Goal: Information Seeking & Learning: Learn about a topic

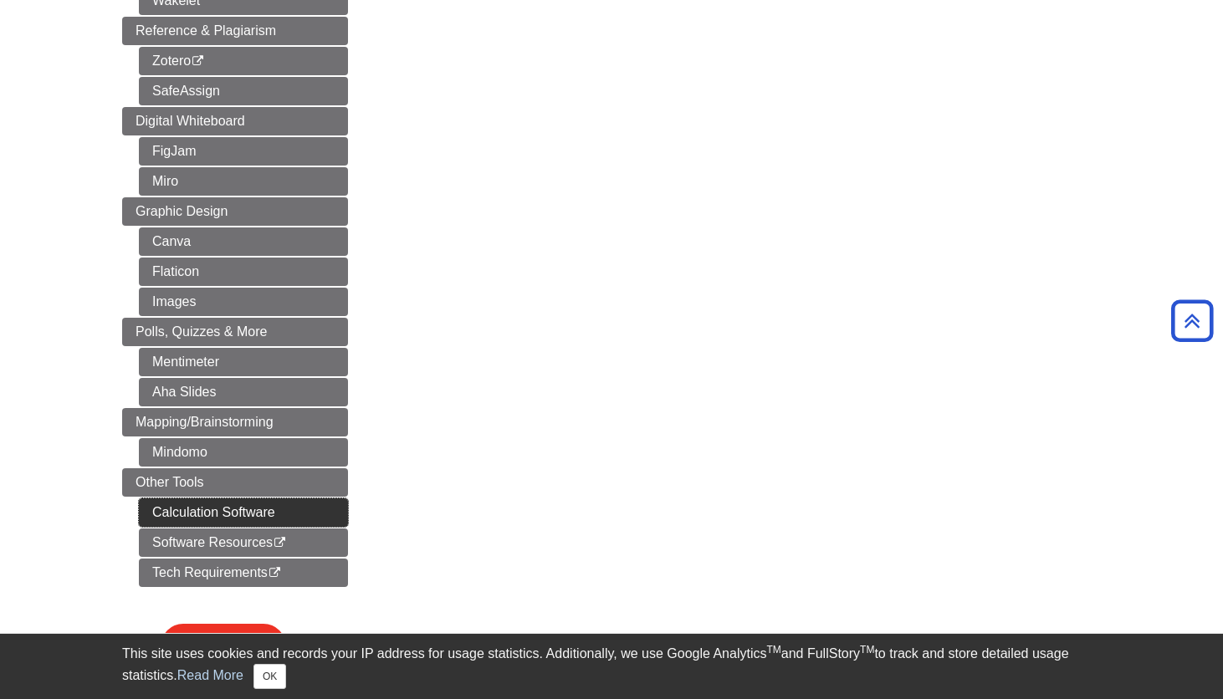
scroll to position [652, 0]
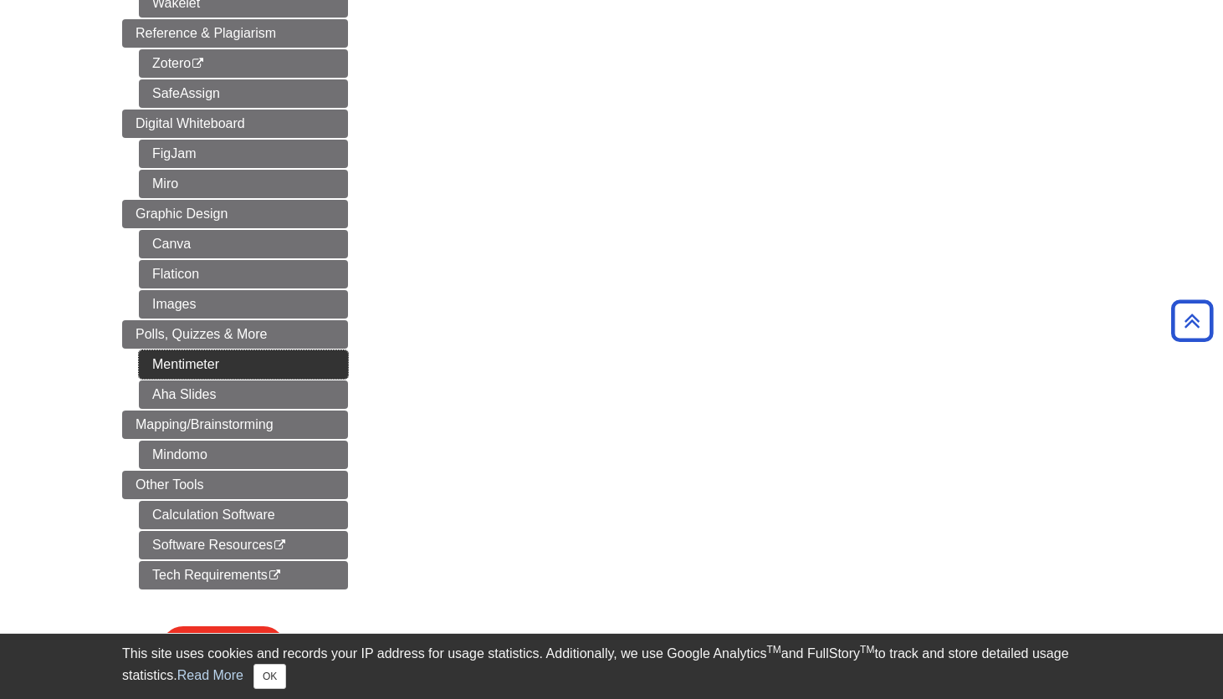
click at [204, 362] on link "Mentimeter" at bounding box center [243, 365] width 209 height 28
